Goal: Information Seeking & Learning: Learn about a topic

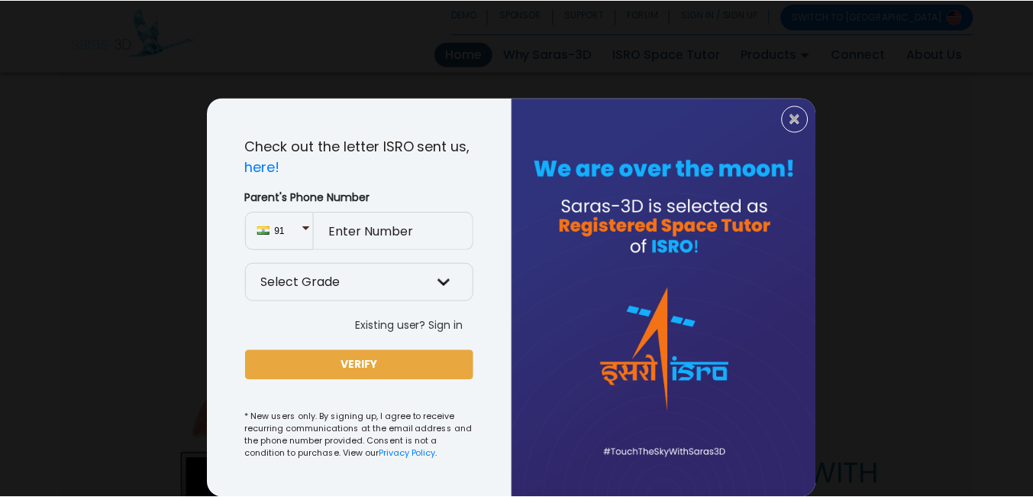
scroll to position [862, 0]
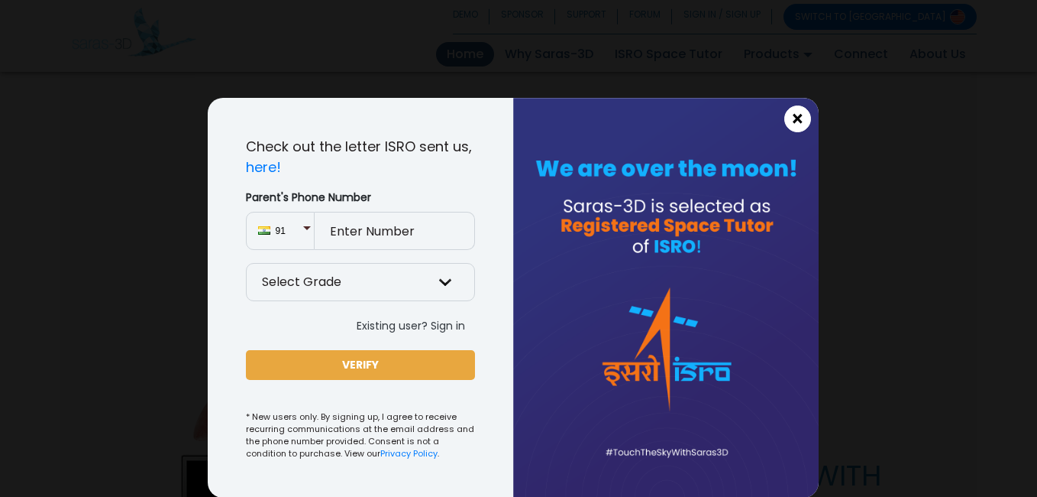
click at [796, 114] on span "×" at bounding box center [797, 119] width 13 height 20
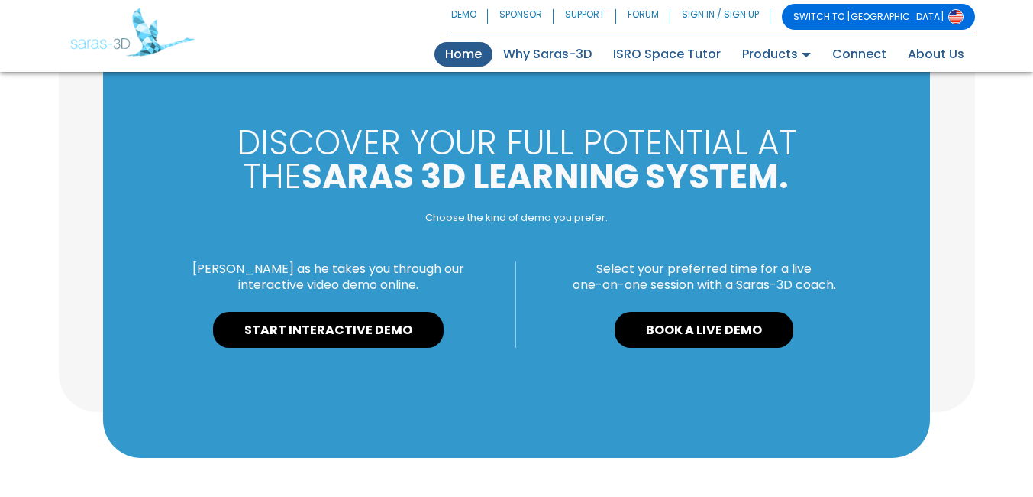
scroll to position [1676, 0]
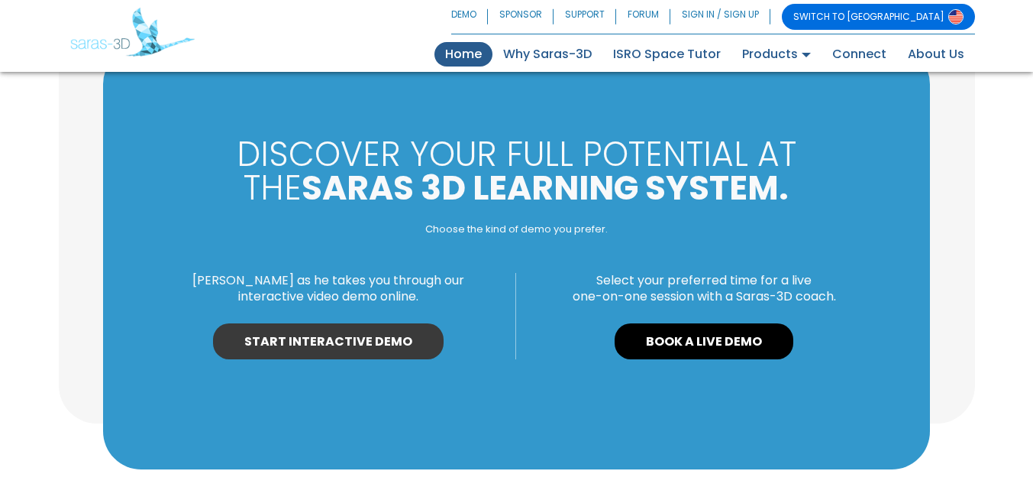
click at [402, 354] on link "START INTERACTIVE DEMO" at bounding box center [328, 341] width 231 height 37
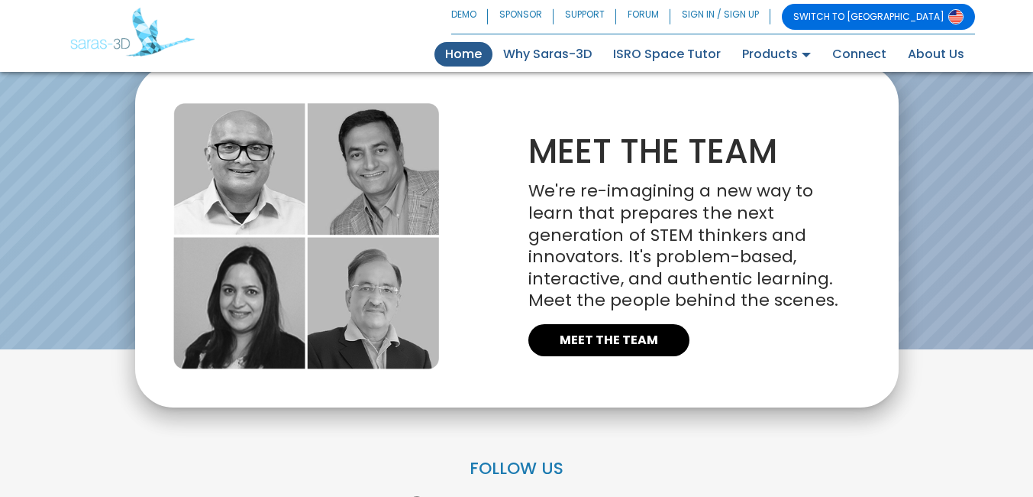
scroll to position [3477, 0]
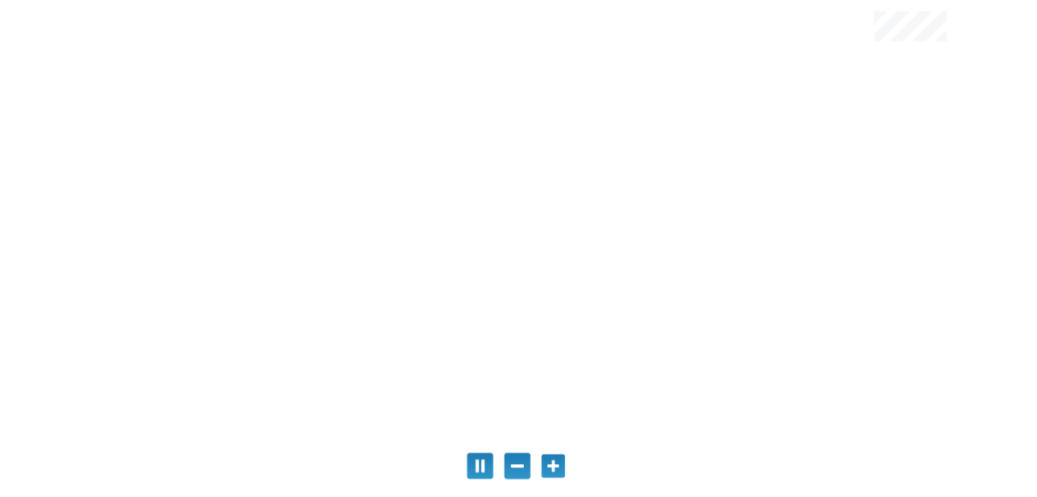
click at [561, 459] on div "This is a Scalable Vector Graphics" at bounding box center [553, 464] width 27 height 27
click at [516, 476] on div "This is a Scalable Vector Graphics" at bounding box center [517, 464] width 27 height 27
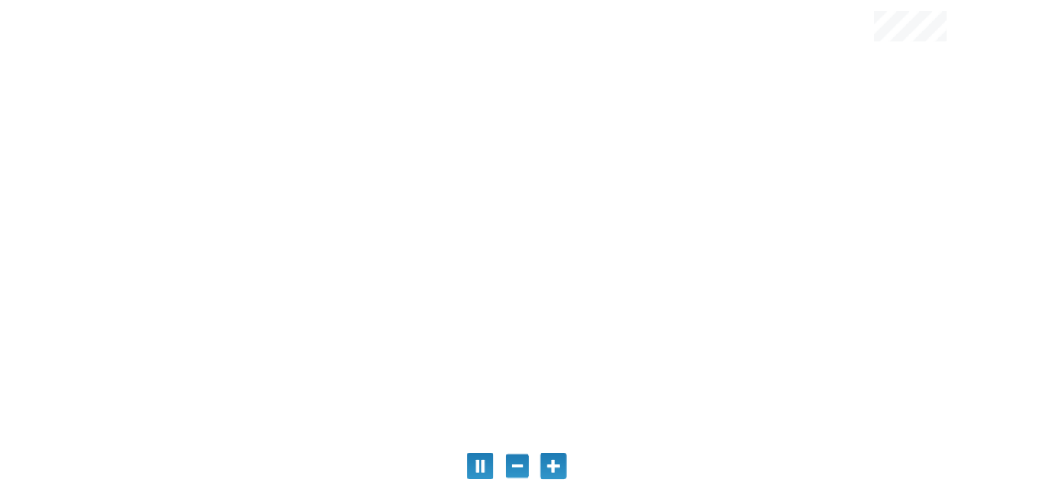
click at [516, 476] on div "This is a Scalable Vector Graphics" at bounding box center [517, 464] width 27 height 27
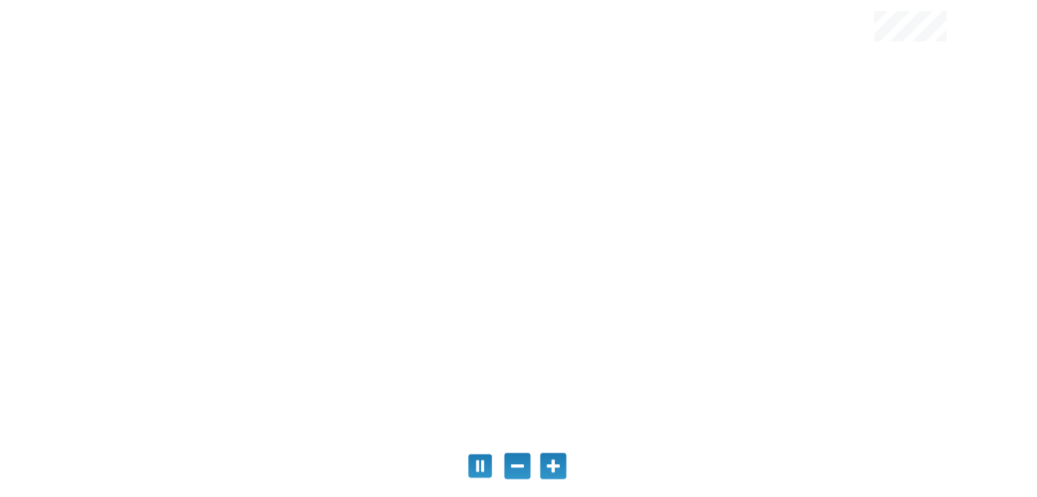
click at [481, 465] on div "This is a Scalable Vector Graphics" at bounding box center [480, 464] width 27 height 27
